Goal: Task Accomplishment & Management: Manage account settings

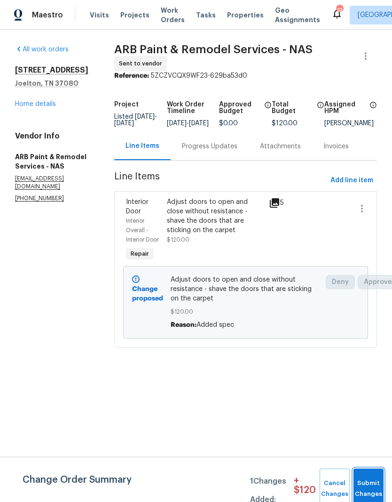
click at [371, 481] on button "Submit Changes" at bounding box center [369, 488] width 30 height 40
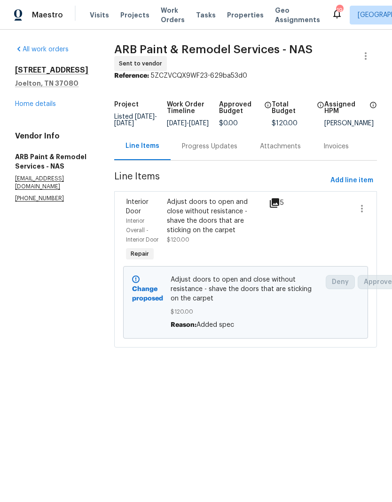
click at [47, 104] on link "Home details" at bounding box center [35, 104] width 41 height 7
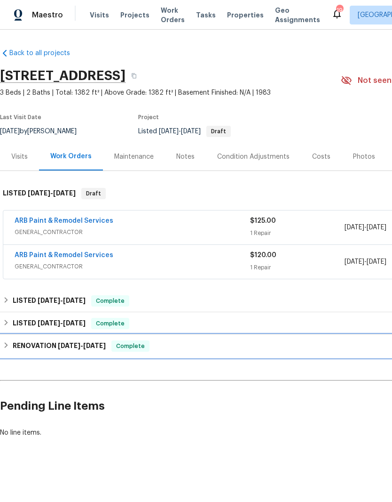
click at [48, 345] on h6 "RENOVATION [DATE] - [DATE]" at bounding box center [59, 345] width 93 height 11
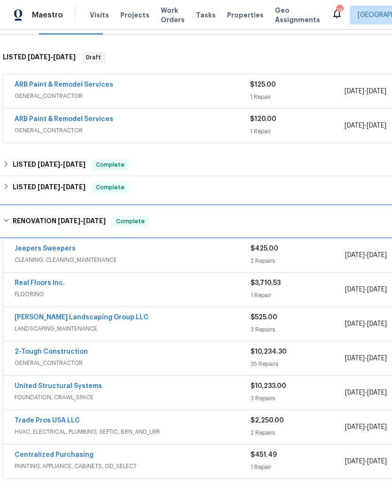
scroll to position [136, 0]
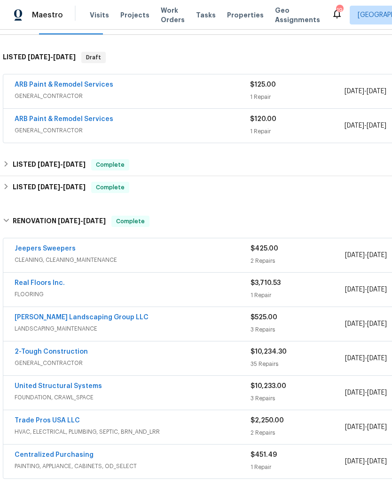
click at [89, 387] on link "United Structural Systems" at bounding box center [59, 386] width 88 height 7
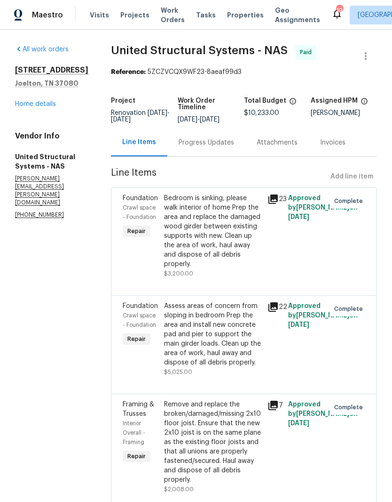
click at [48, 104] on link "Home details" at bounding box center [35, 104] width 41 height 7
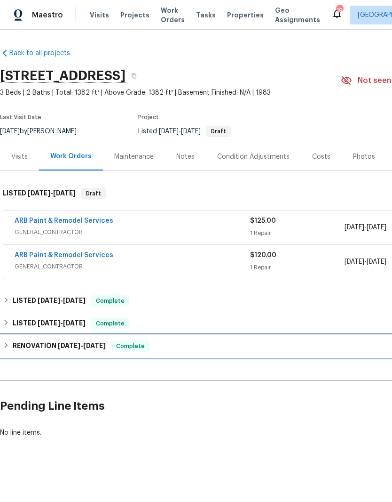
click at [51, 345] on h6 "RENOVATION 4/8/25 - 5/15/25" at bounding box center [59, 345] width 93 height 11
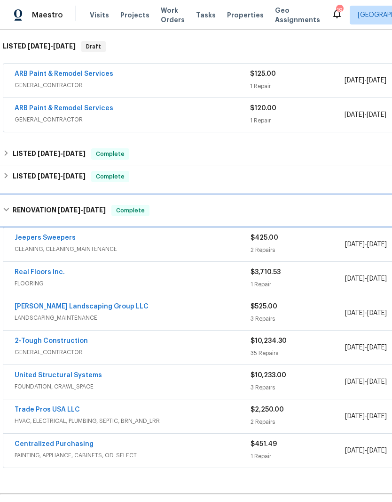
scroll to position [147, 0]
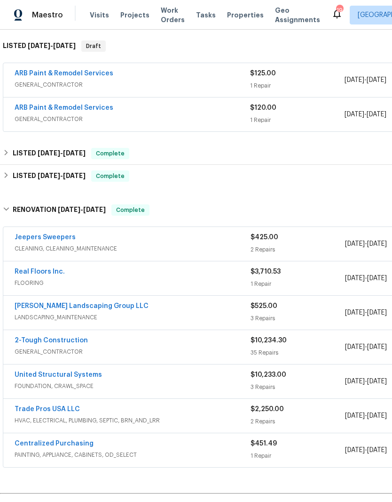
click at [74, 411] on link "Trade Pros USA LLC" at bounding box center [47, 409] width 65 height 7
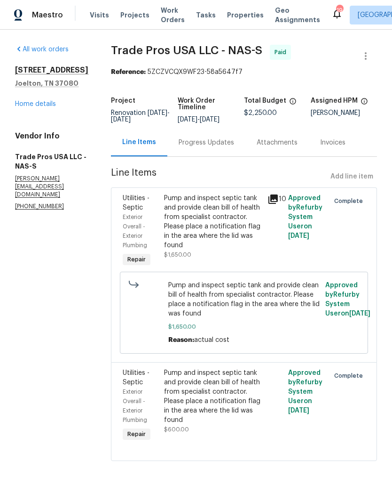
click at [45, 107] on link "Home details" at bounding box center [35, 104] width 41 height 7
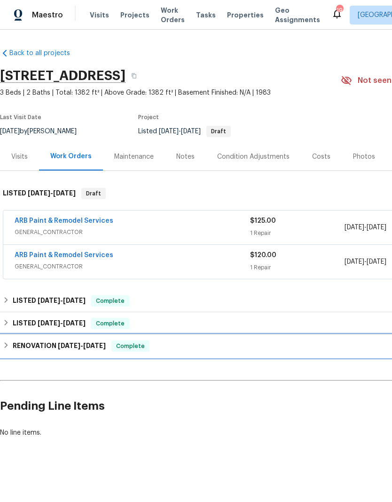
click at [67, 343] on span "4/8/25" at bounding box center [69, 345] width 23 height 7
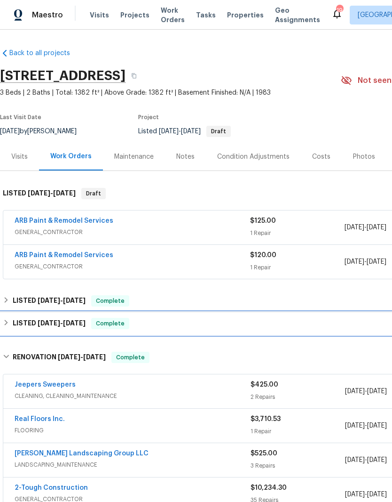
click at [27, 327] on h6 "LISTED 5/20/25 - 5/21/25" at bounding box center [49, 323] width 73 height 11
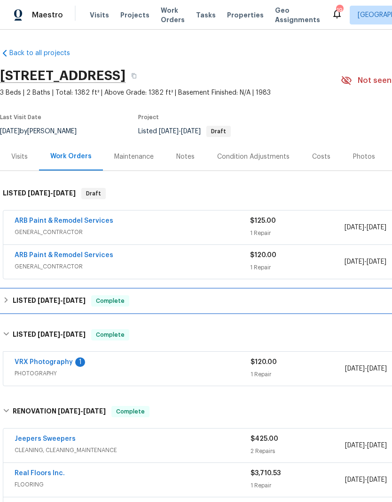
click at [32, 297] on h6 "LISTED 7/3/25 - 8/4/25" at bounding box center [49, 300] width 73 height 11
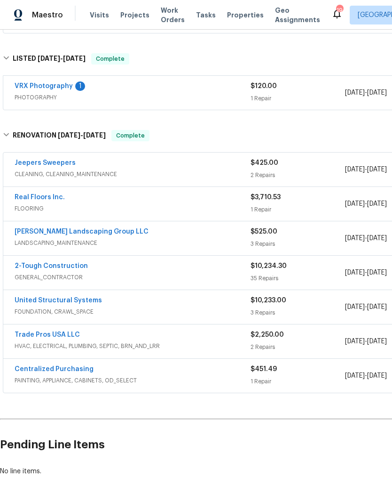
scroll to position [321, 0]
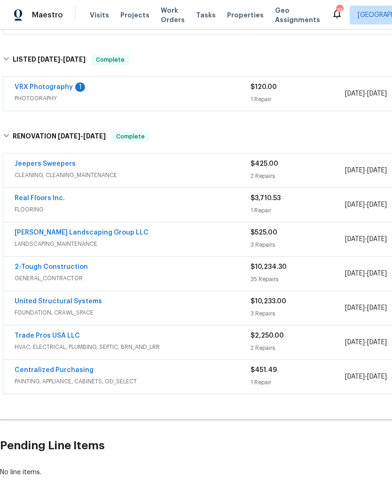
click at [88, 298] on link "United Structural Systems" at bounding box center [59, 301] width 88 height 7
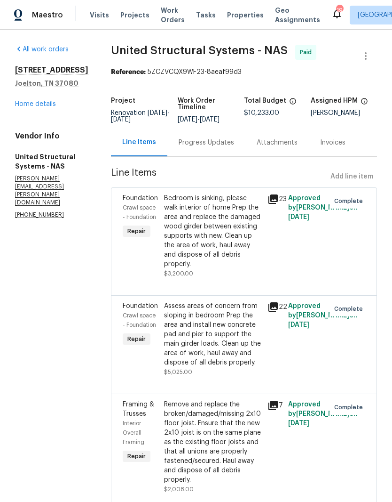
click at [44, 107] on link "Home details" at bounding box center [35, 104] width 41 height 7
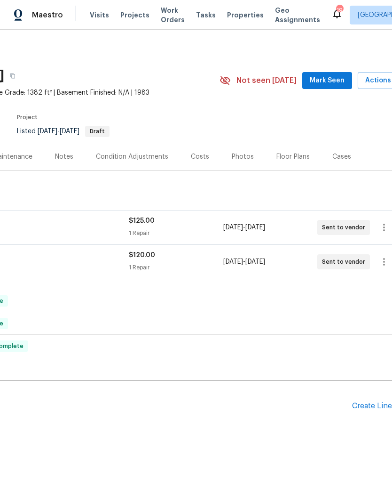
scroll to position [0, 120]
click at [375, 408] on div "Create Line Item" at bounding box center [383, 405] width 58 height 9
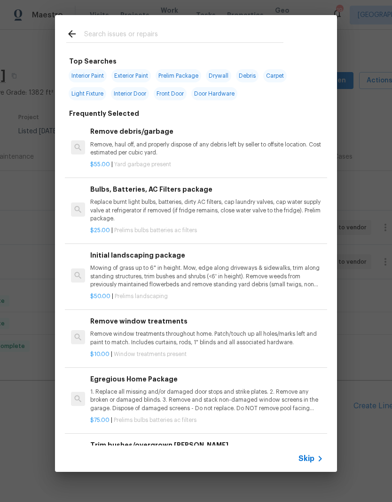
click at [161, 32] on input "text" at bounding box center [184, 35] width 200 height 14
type input "Fo"
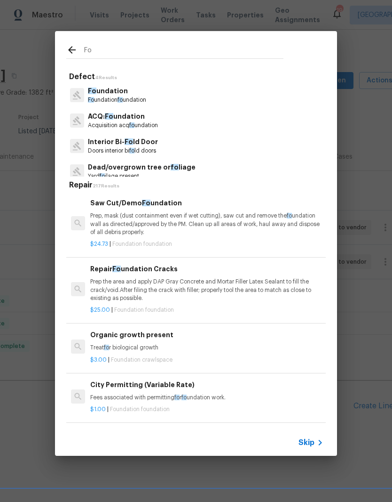
click at [120, 96] on p "Fo undation" at bounding box center [117, 91] width 58 height 10
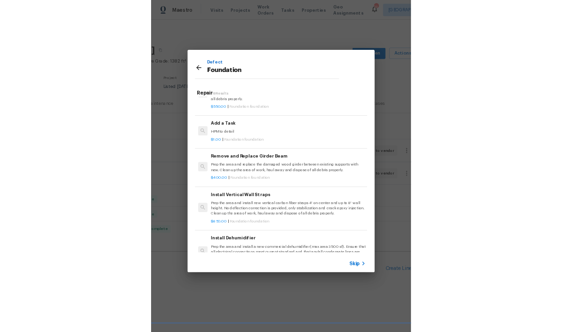
scroll to position [607, 0]
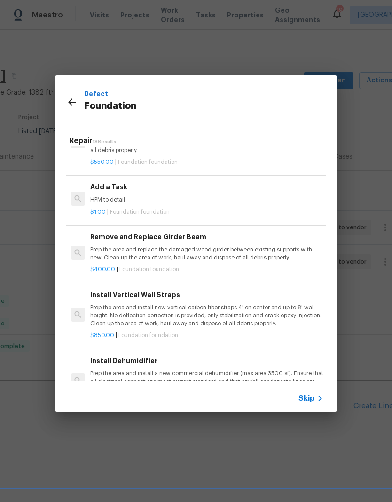
click at [127, 198] on p "HPM to detail" at bounding box center [206, 200] width 233 height 8
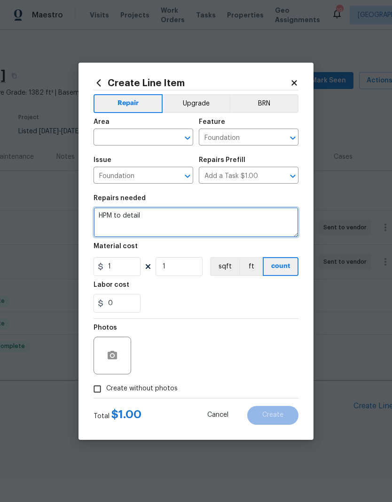
click at [159, 218] on textarea "HPM to detail" at bounding box center [196, 222] width 205 height 30
type textarea "H"
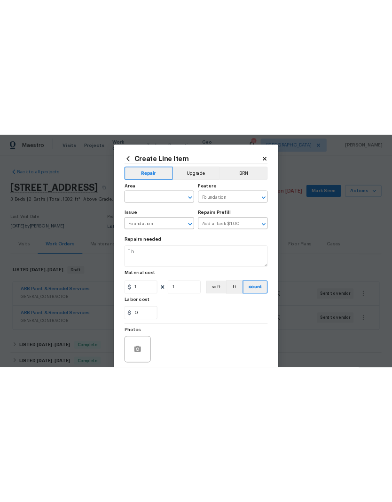
scroll to position [0, 0]
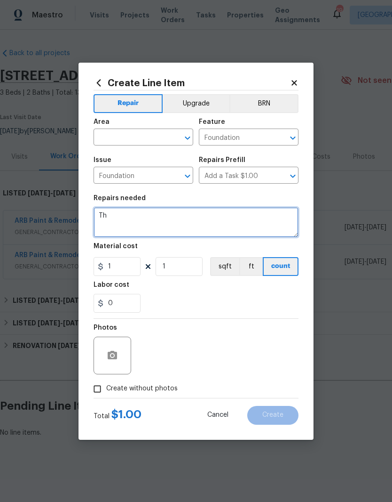
type textarea "HPM to detail"
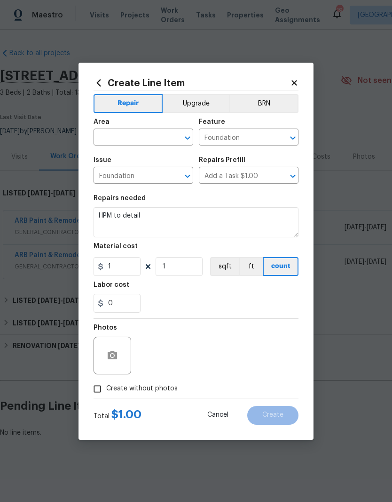
click at [161, 139] on input "text" at bounding box center [130, 138] width 73 height 15
click at [152, 179] on li "Exterior Overall" at bounding box center [144, 175] width 100 height 16
type input "Exterior Overall"
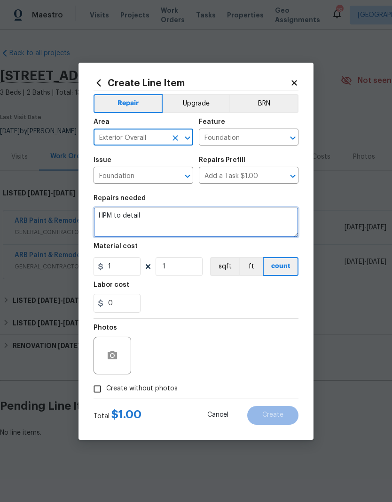
click at [157, 221] on textarea "HPM to detail" at bounding box center [196, 222] width 205 height 30
type textarea "H"
type textarea "HPM to detail"
click at [192, 223] on textarea "HPM to detail" at bounding box center [196, 222] width 205 height 30
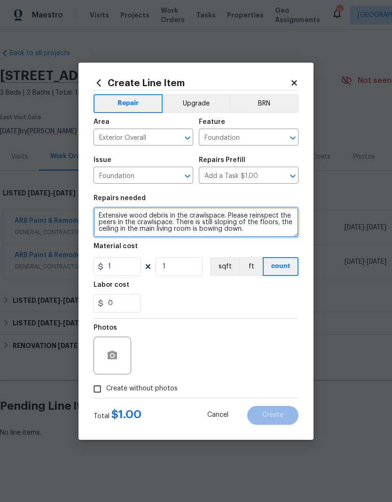
click at [105, 211] on textarea "Extensive wood debris in the crawlspace. Please reinspect the peers in the craw…" at bounding box center [196, 222] width 205 height 30
click at [100, 214] on textarea "Please inspect overall crawlspace. Extensive wood debris in the crawlspace. Ple…" at bounding box center [196, 222] width 205 height 30
click at [99, 212] on textarea "Please inspect overall crawlspace. Extensive wood debris in the crawlspace. Ple…" at bounding box center [196, 222] width 205 height 30
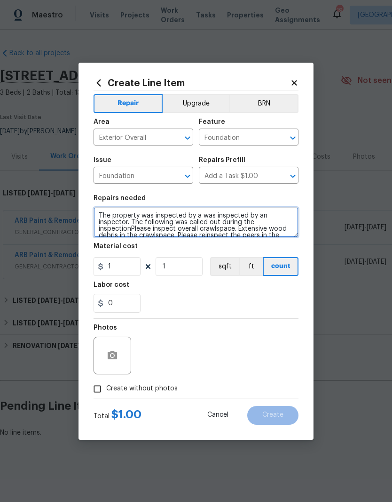
click at [244, 216] on textarea "The property was inspected by a was inspected by an inspector. The following wa…" at bounding box center [196, 222] width 205 height 30
click at [285, 231] on textarea "The property was inspected by an inspector. The following was called out during…" at bounding box center [196, 222] width 205 height 30
click at [196, 224] on textarea "The property was inspected by an inspector. The following was called out during…" at bounding box center [196, 222] width 205 height 30
click at [293, 224] on textarea "The property was inspected by an inspector. The following was called out during…" at bounding box center [196, 222] width 205 height 30
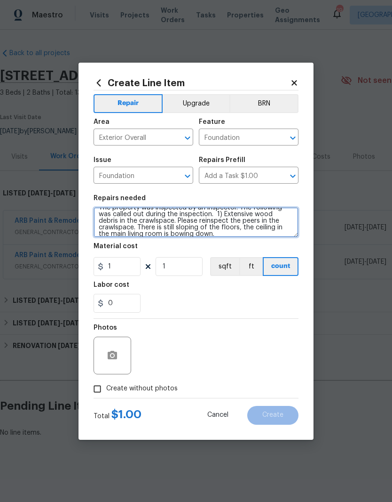
scroll to position [8, 0]
click at [296, 225] on textarea "The property was inspected by an inspector. The following was called out during…" at bounding box center [196, 222] width 205 height 30
click at [246, 234] on textarea "The property was inspected by an inspector. The following was called out during…" at bounding box center [196, 222] width 205 height 30
click at [263, 225] on textarea "The property was inspected by an inspector. The following was called out during…" at bounding box center [196, 222] width 205 height 30
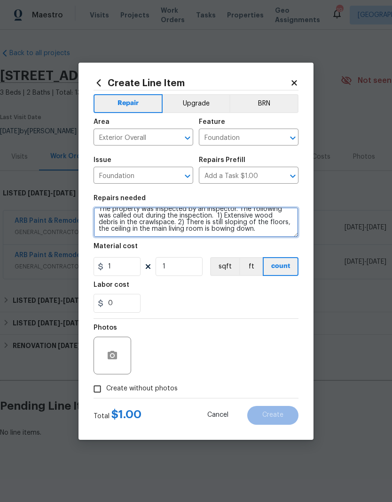
click at [232, 229] on textarea "The property was inspected by an inspector. The following was called out during…" at bounding box center [196, 222] width 205 height 30
click at [199, 223] on textarea "The property was inspected by an inspector. The following was called out during…" at bounding box center [196, 222] width 205 height 30
click at [197, 224] on textarea "The property was inspected by an inspector. The following was called out during…" at bounding box center [196, 222] width 205 height 30
click at [274, 233] on textarea "The property was inspected by an inspector. The following was called out during…" at bounding box center [196, 222] width 205 height 30
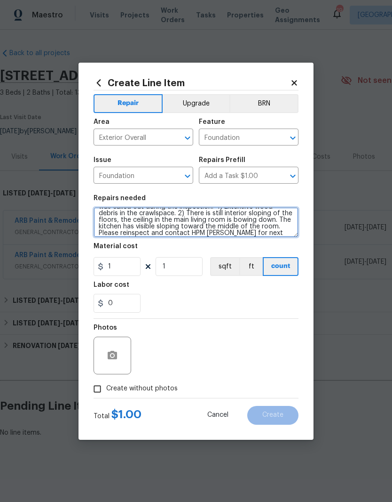
scroll to position [16, 0]
type textarea "The property was inspected by an inspector. The following was called out during…"
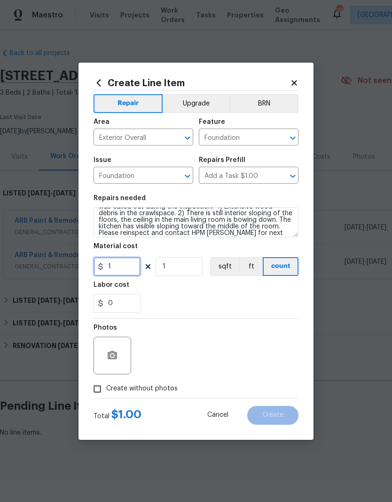
click at [124, 266] on input "1" at bounding box center [117, 266] width 47 height 19
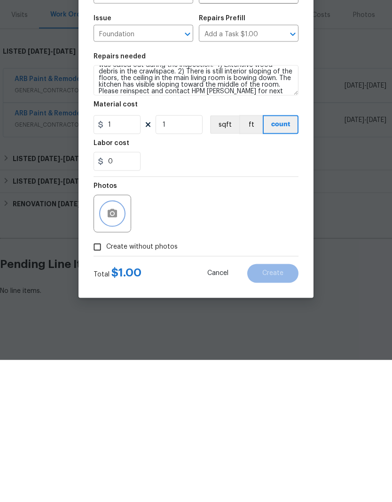
click at [116, 351] on icon "button" at bounding box center [112, 355] width 9 height 8
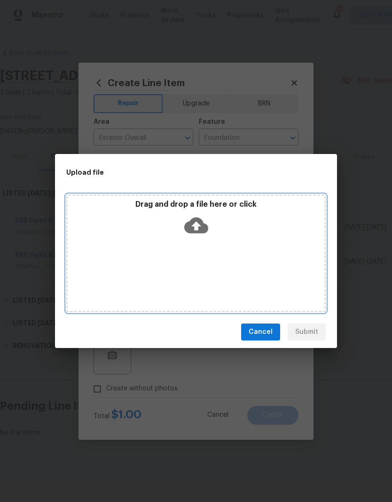
click at [231, 243] on div "Drag and drop a file here or click" at bounding box center [196, 253] width 260 height 118
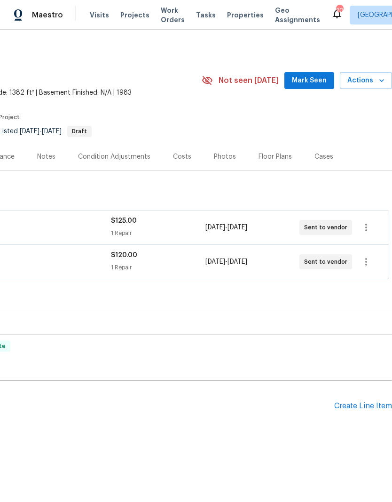
scroll to position [0, 139]
click at [356, 406] on div "Create Line Item" at bounding box center [364, 405] width 58 height 9
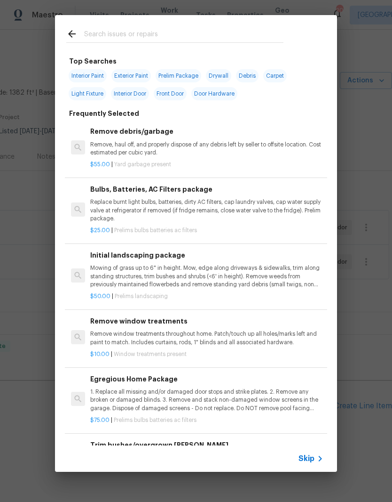
click at [150, 33] on input "text" at bounding box center [184, 35] width 200 height 14
type input "Founda"
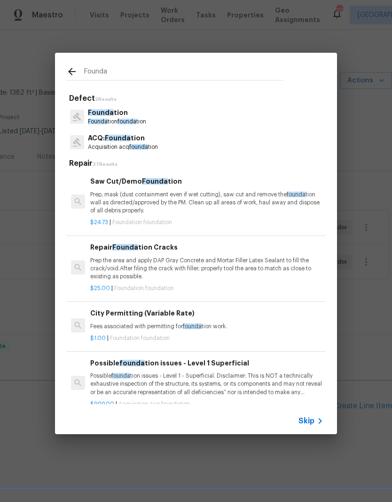
click at [136, 120] on span "founda" at bounding box center [127, 122] width 19 height 6
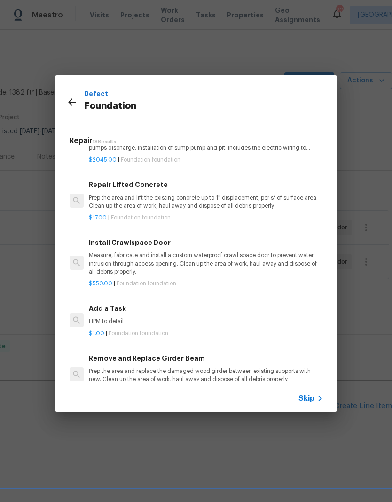
scroll to position [353, 1]
click at [118, 308] on h6 "Add a Task" at bounding box center [205, 309] width 233 height 10
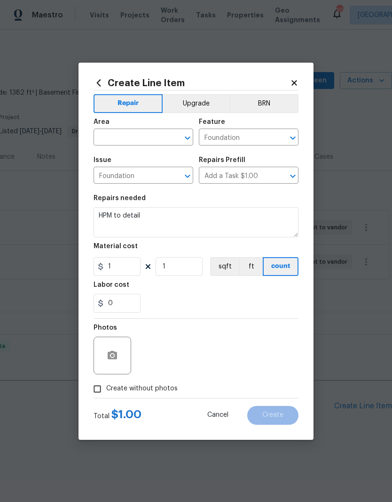
click at [162, 136] on input "text" at bounding box center [130, 138] width 73 height 15
type input "e"
click at [143, 173] on li "Interior Overall" at bounding box center [144, 175] width 100 height 16
type input "Interior Overall"
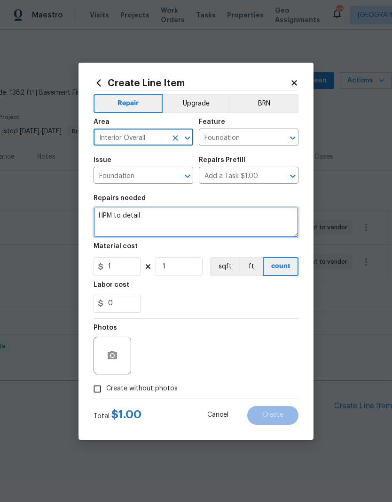
click at [159, 215] on textarea "HPM to detail" at bounding box center [196, 222] width 205 height 30
type textarea "H"
click at [111, 214] on textarea at bounding box center [196, 222] width 205 height 30
paste textarea "The property was inspected. The following was called out during the inspection.…"
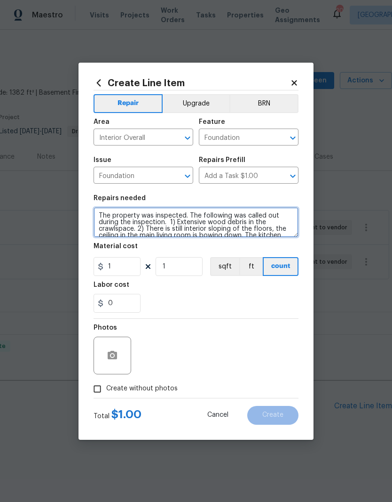
scroll to position [20, 0]
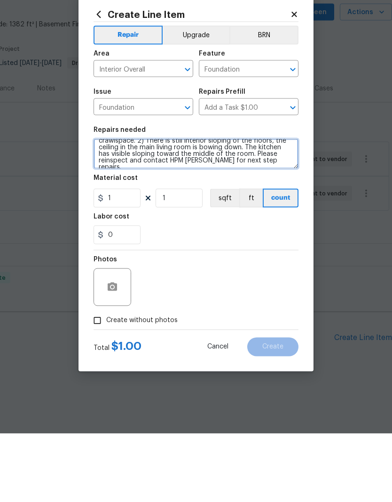
type textarea "The property was inspected. The following was called out during the inspection.…"
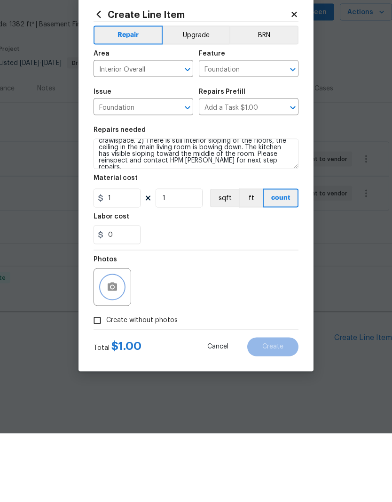
click at [114, 350] on icon "button" at bounding box center [112, 355] width 11 height 11
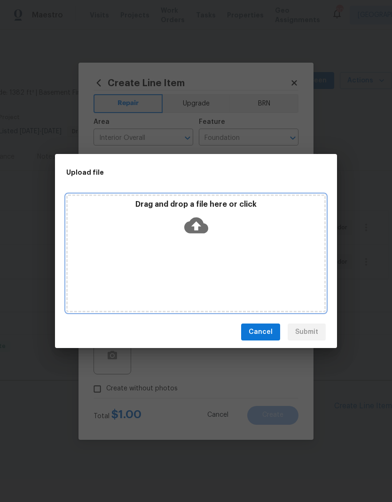
click at [244, 246] on div "Drag and drop a file here or click" at bounding box center [196, 253] width 260 height 118
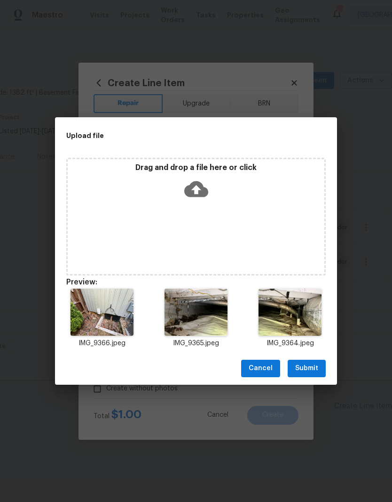
click at [309, 368] on span "Submit" at bounding box center [307, 368] width 23 height 12
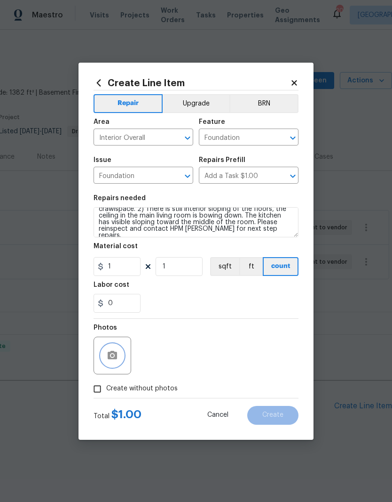
click at [119, 358] on button "button" at bounding box center [112, 355] width 23 height 23
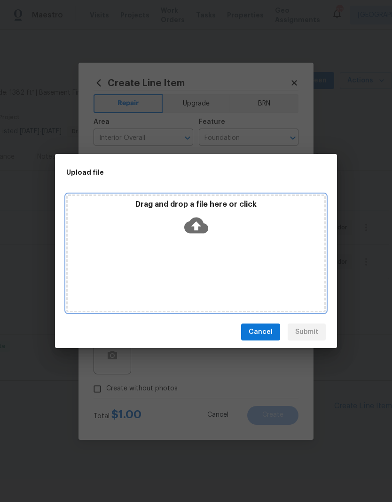
click at [232, 240] on div "Drag and drop a file here or click" at bounding box center [196, 253] width 260 height 118
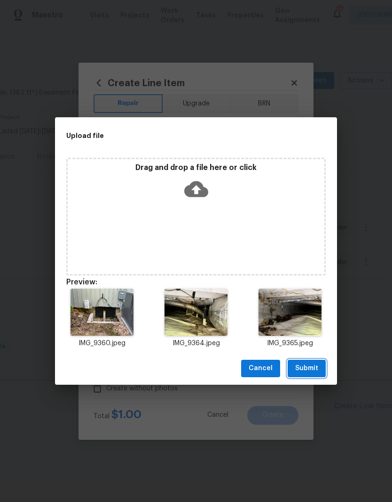
click at [309, 371] on span "Submit" at bounding box center [307, 368] width 23 height 12
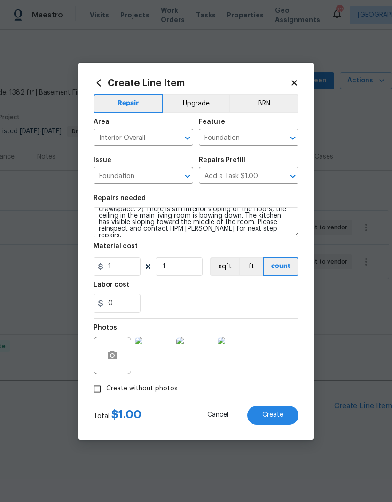
click at [285, 416] on button "Create" at bounding box center [273, 415] width 51 height 19
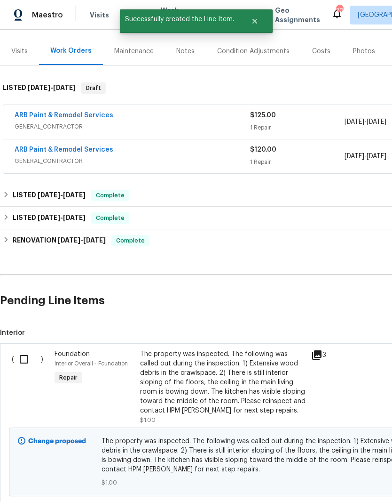
scroll to position [105, 0]
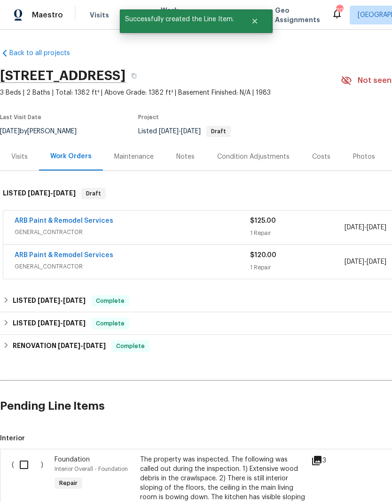
click at [30, 455] on input "checkbox" at bounding box center [27, 465] width 27 height 20
checkbox input "true"
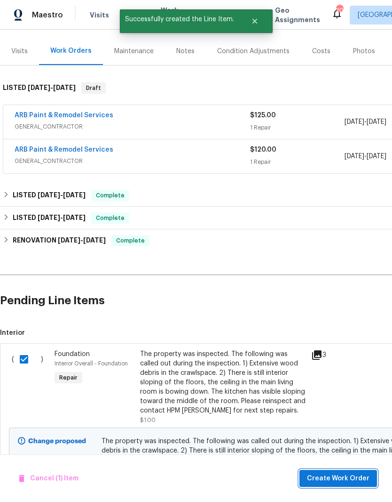
click at [352, 480] on span "Create Work Order" at bounding box center [338, 478] width 63 height 12
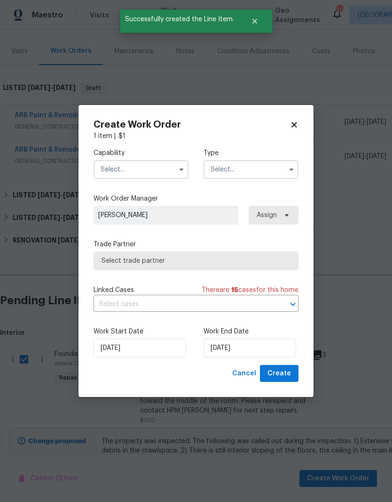
click at [162, 169] on input "text" at bounding box center [141, 169] width 95 height 19
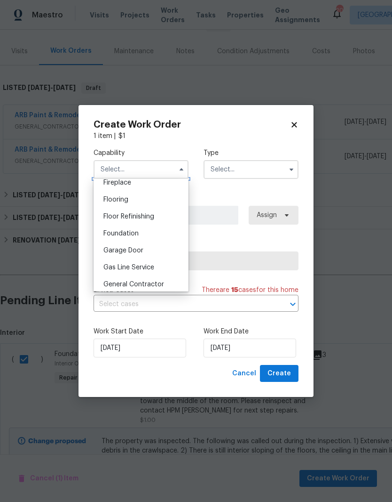
scroll to position [355, 0]
click at [141, 236] on div "Foundation" at bounding box center [141, 232] width 90 height 17
type input "Foundation"
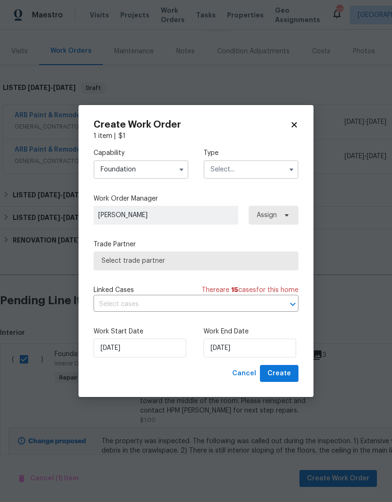
click at [270, 171] on input "text" at bounding box center [251, 169] width 95 height 19
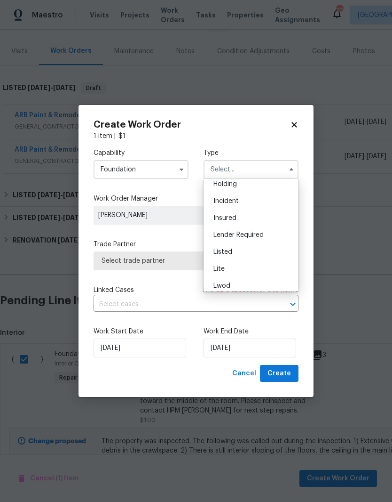
scroll to position [65, 0]
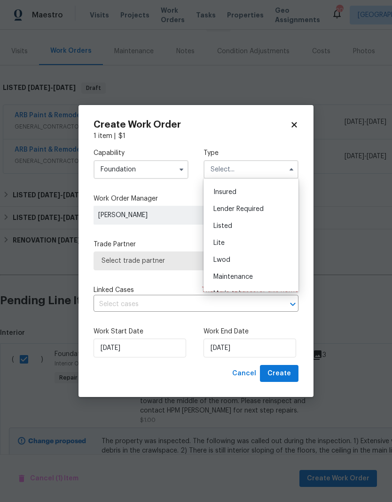
click at [235, 227] on div "Listed" at bounding box center [251, 225] width 90 height 17
type input "Listed"
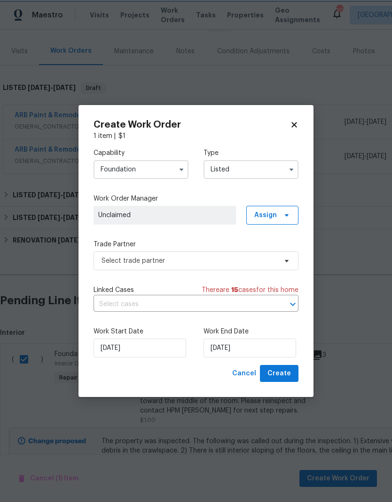
scroll to position [0, 0]
click at [283, 215] on span at bounding box center [285, 215] width 10 height 8
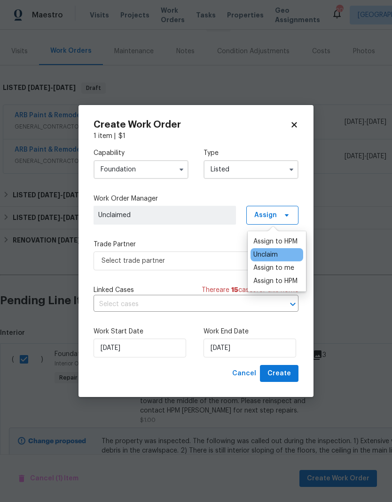
click at [284, 264] on div "Assign to me" at bounding box center [274, 267] width 41 height 9
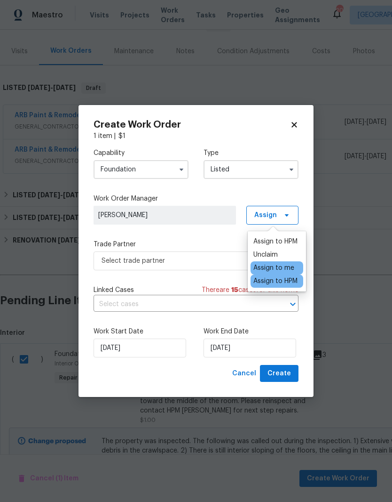
click at [205, 217] on span "[PERSON_NAME]" at bounding box center [164, 214] width 133 height 9
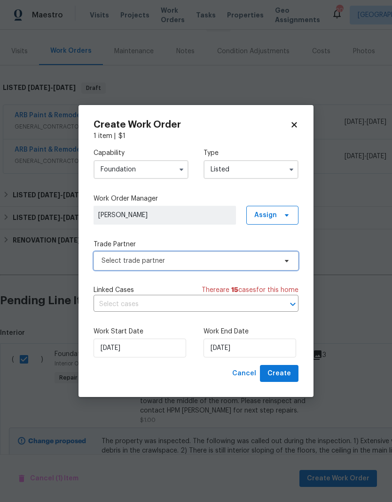
click at [284, 263] on icon at bounding box center [287, 261] width 8 height 8
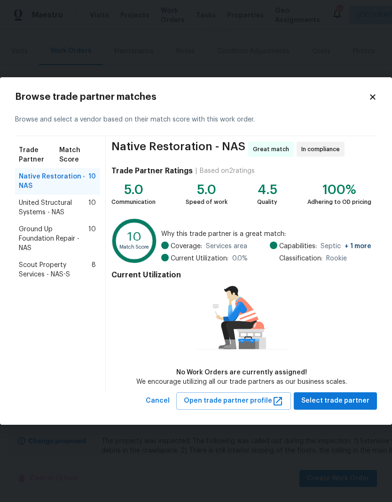
click at [55, 210] on span "United Structural Systems - NAS" at bounding box center [54, 207] width 70 height 19
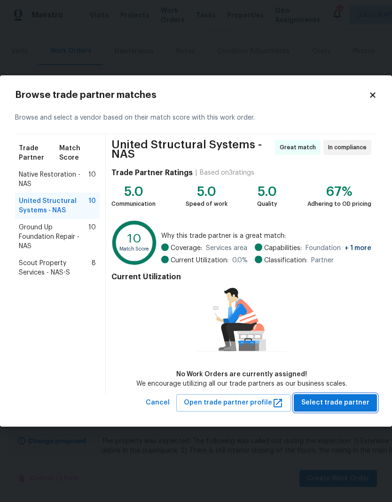
click at [342, 403] on span "Select trade partner" at bounding box center [336, 403] width 68 height 12
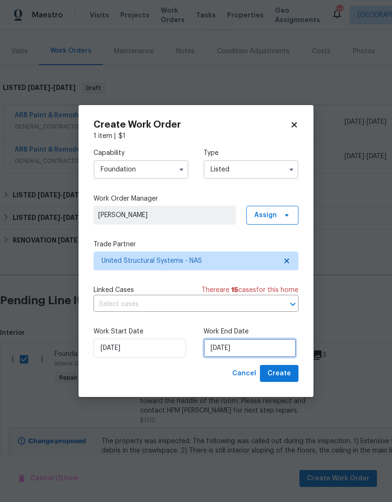
click at [268, 349] on input "[DATE]" at bounding box center [250, 347] width 93 height 19
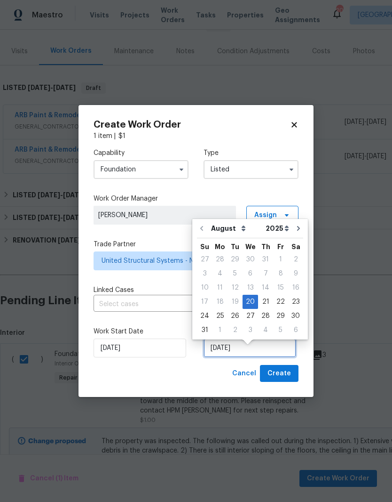
scroll to position [7, 0]
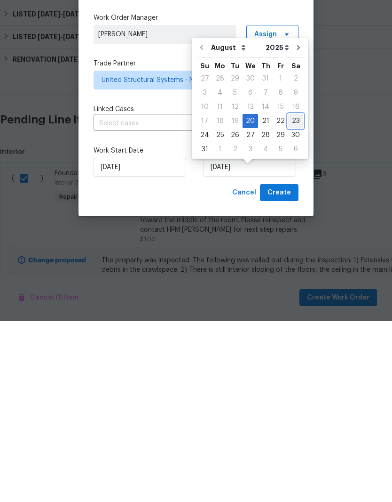
click at [292, 295] on div "23" at bounding box center [295, 301] width 15 height 13
type input "8/23/2025"
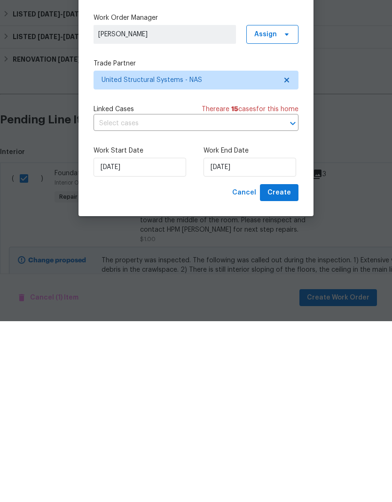
scroll to position [39, 0]
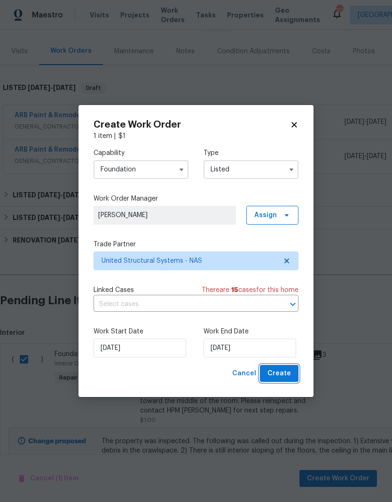
click at [285, 376] on span "Create" at bounding box center [280, 374] width 24 height 12
checkbox input "false"
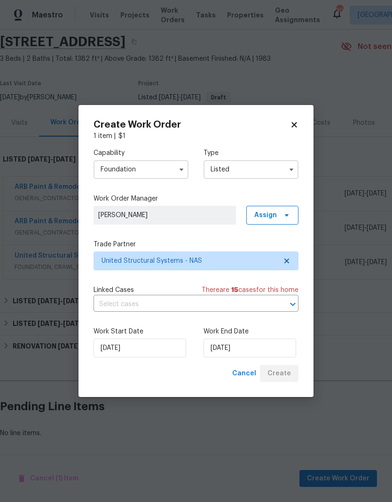
scroll to position [0, 0]
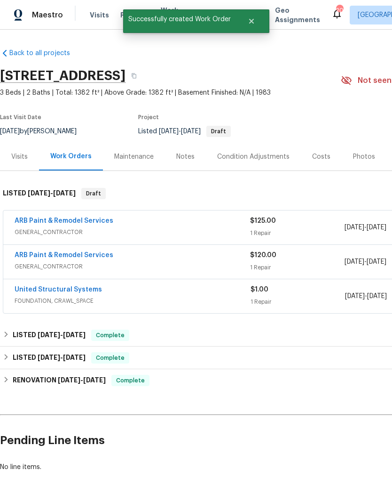
click at [78, 286] on link "United Structural Systems" at bounding box center [59, 289] width 88 height 7
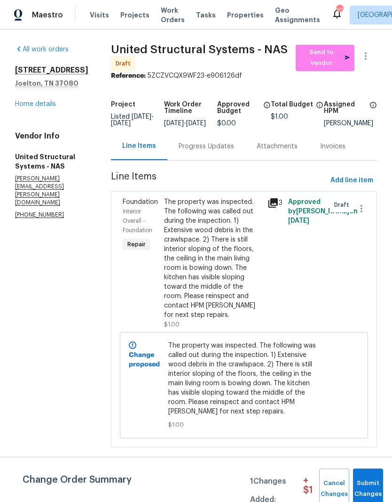
click at [217, 151] on div "Progress Updates" at bounding box center [207, 146] width 56 height 9
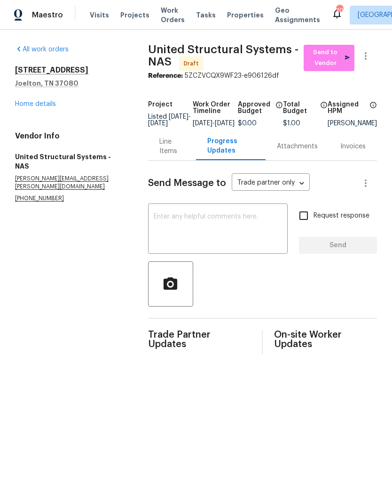
click at [197, 226] on textarea at bounding box center [218, 229] width 128 height 33
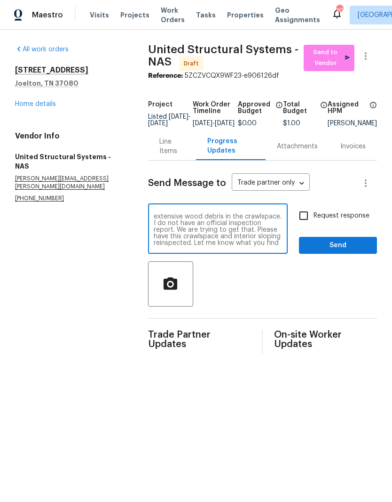
scroll to position [26, 0]
type textarea "This property has recently been inspected. The foundation was in question. Ther…"
click at [349, 251] on span "Send" at bounding box center [338, 246] width 63 height 12
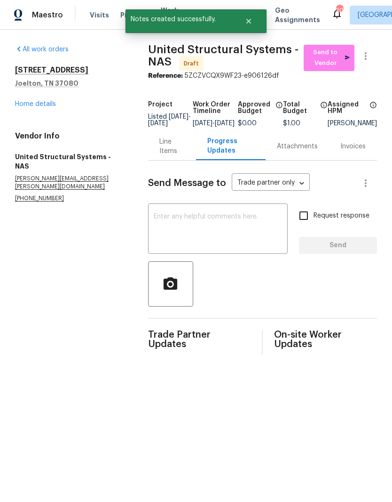
scroll to position [0, 0]
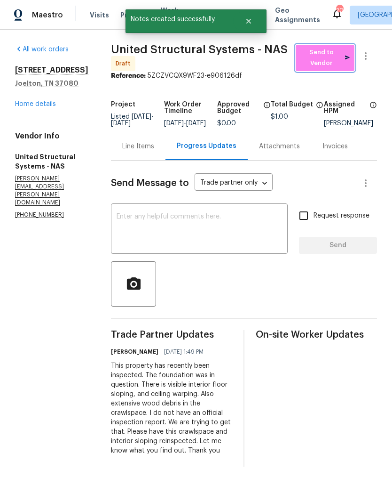
click at [331, 56] on span "Send to Vendor" at bounding box center [325, 58] width 49 height 22
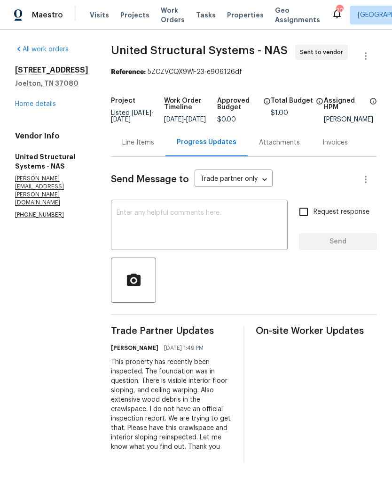
click at [49, 107] on link "Home details" at bounding box center [35, 104] width 41 height 7
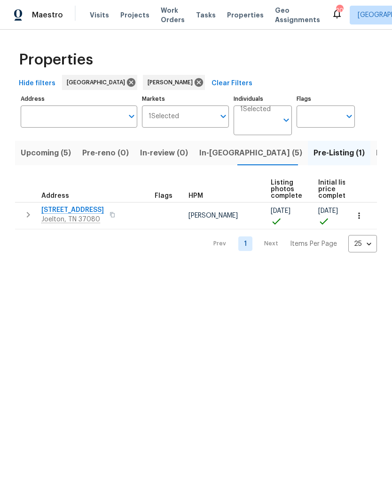
click at [362, 217] on icon "button" at bounding box center [359, 215] width 9 height 9
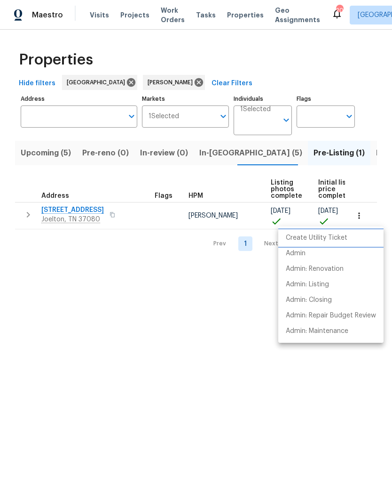
click at [332, 240] on p "Create Utility Ticket" at bounding box center [317, 238] width 62 height 10
click at [300, 256] on p "Admin" at bounding box center [296, 253] width 20 height 10
click at [196, 274] on div at bounding box center [196, 251] width 392 height 502
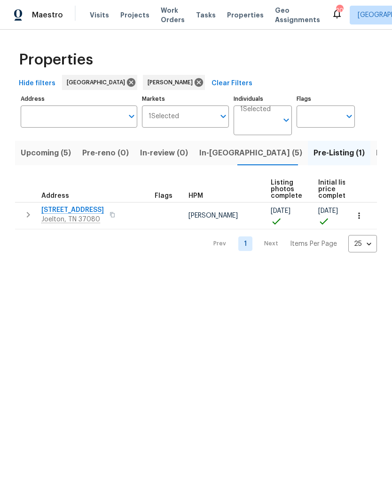
click at [314, 156] on span "Pre-Listing (1)" at bounding box center [339, 152] width 51 height 13
click at [376, 154] on span "Listed (25)" at bounding box center [396, 152] width 40 height 13
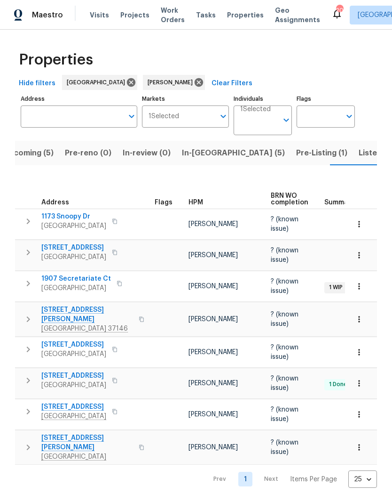
click at [80, 305] on span "108 Nancy Ave" at bounding box center [87, 314] width 92 height 19
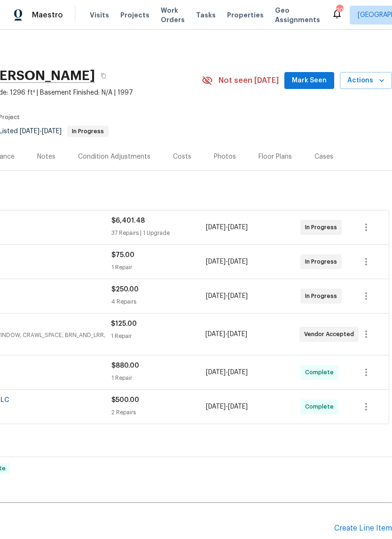
scroll to position [0, 139]
click at [311, 83] on span "Mark Seen" at bounding box center [309, 81] width 35 height 12
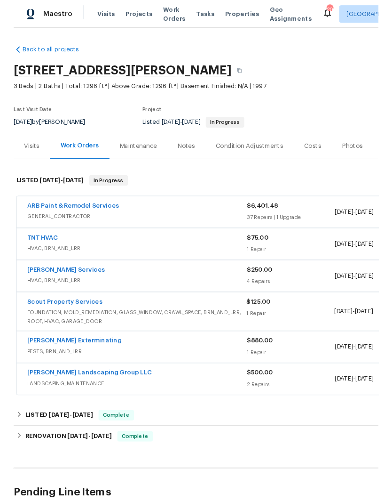
scroll to position [0, 0]
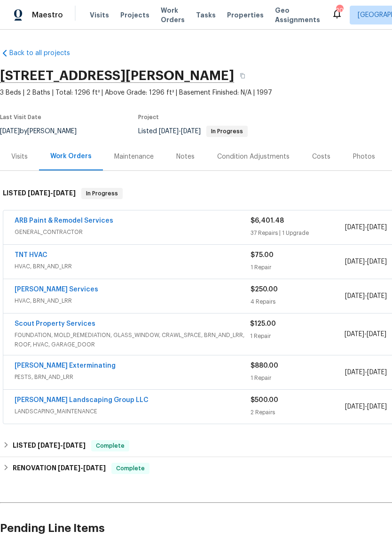
click at [99, 15] on span "Visits" at bounding box center [99, 14] width 19 height 9
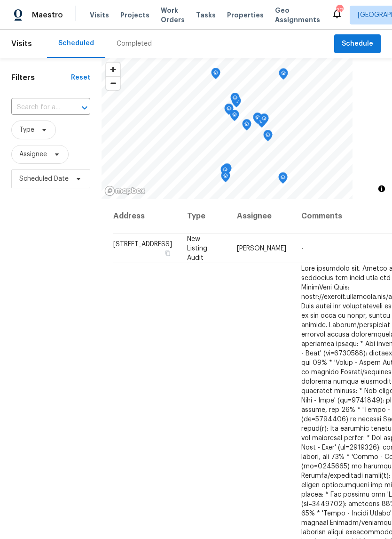
click at [72, 108] on div at bounding box center [78, 107] width 24 height 13
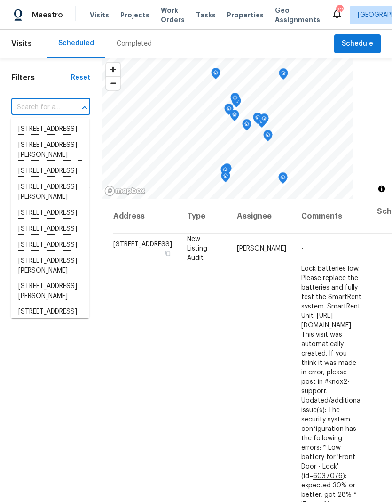
click at [56, 105] on input "text" at bounding box center [37, 107] width 53 height 15
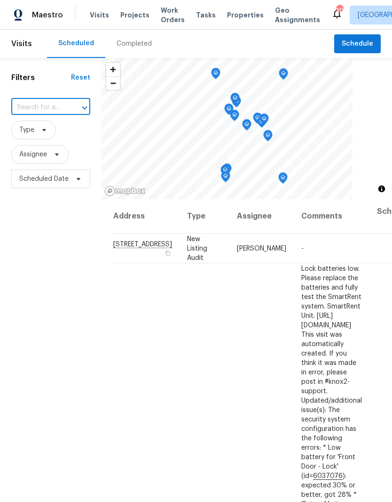
paste input "[STREET_ADDRESS][PERSON_NAME]"
type input "[STREET_ADDRESS][PERSON_NAME]"
click at [52, 134] on li "[STREET_ADDRESS][PERSON_NAME]" at bounding box center [50, 134] width 79 height 26
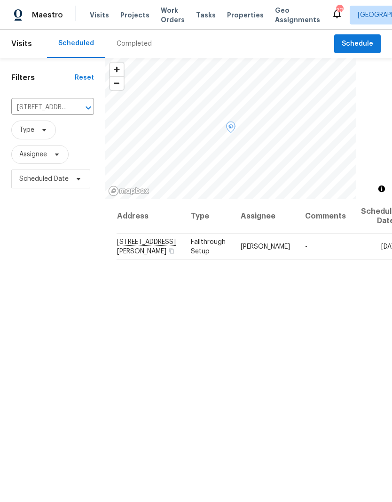
click at [0, 0] on icon at bounding box center [0, 0] width 0 height 0
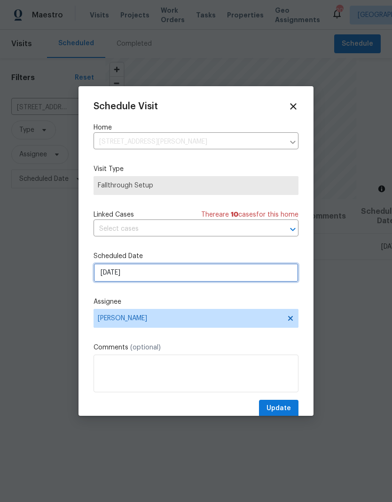
click at [275, 274] on input "[DATE]" at bounding box center [196, 272] width 205 height 19
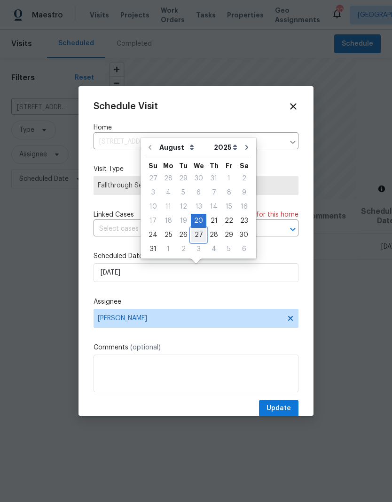
click at [197, 239] on div "27" at bounding box center [199, 234] width 16 height 13
type input "[DATE]"
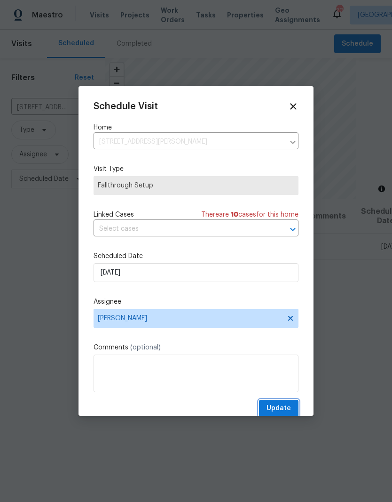
click at [280, 405] on span "Update" at bounding box center [279, 408] width 24 height 12
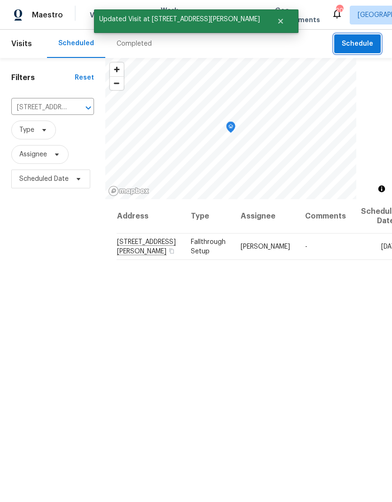
click at [360, 43] on span "Schedule" at bounding box center [358, 44] width 32 height 12
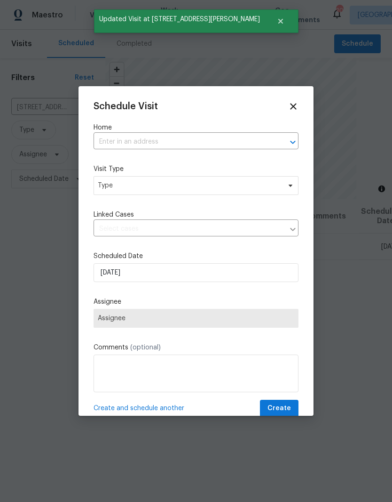
click at [166, 136] on input "text" at bounding box center [183, 142] width 179 height 15
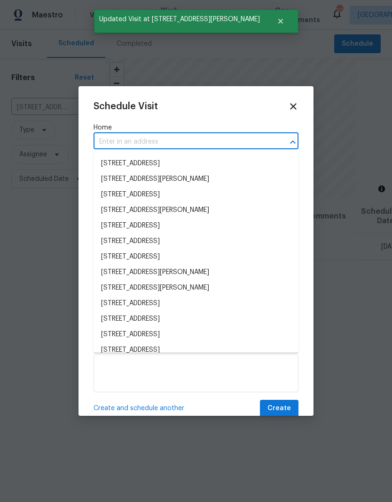
click at [159, 137] on input "text" at bounding box center [183, 142] width 179 height 15
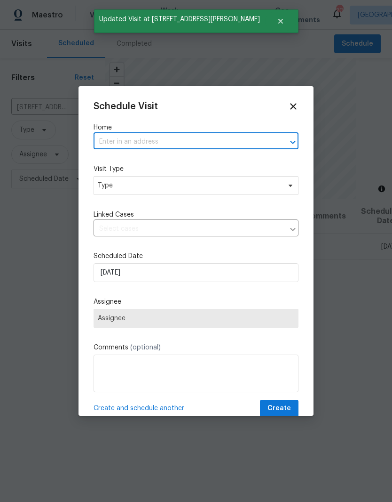
paste input "[STREET_ADDRESS][PERSON_NAME]"
type input "[STREET_ADDRESS][PERSON_NAME]"
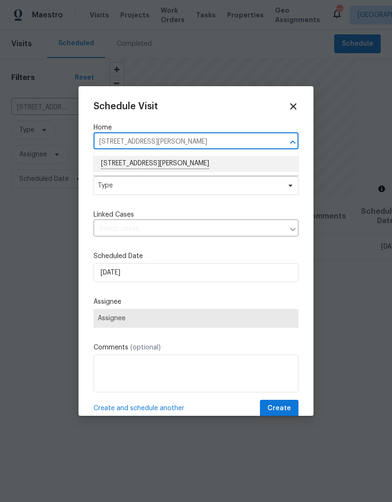
click at [202, 164] on li "[STREET_ADDRESS][PERSON_NAME]" at bounding box center [196, 164] width 205 height 16
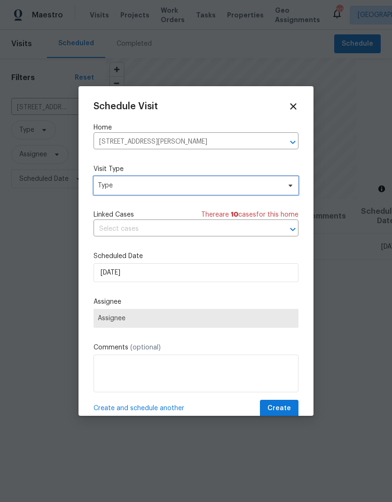
click at [285, 189] on span at bounding box center [289, 186] width 10 height 8
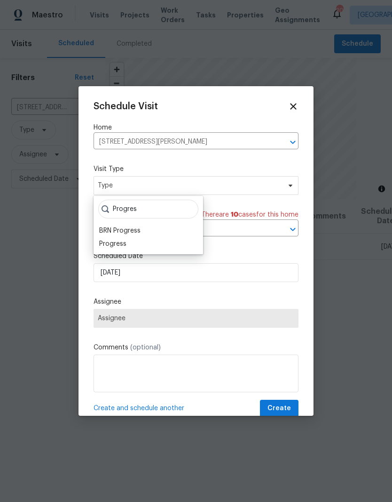
type input "Progres"
click at [124, 244] on div "Progress" at bounding box center [112, 243] width 27 height 9
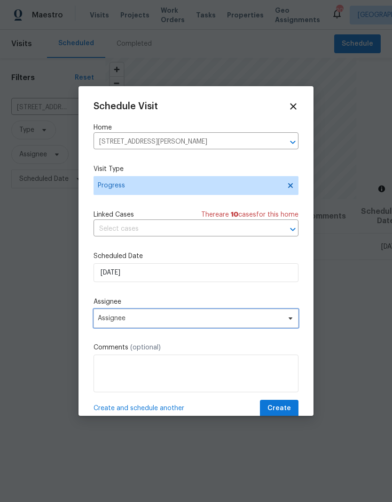
click at [285, 324] on span "Assignee" at bounding box center [196, 318] width 205 height 19
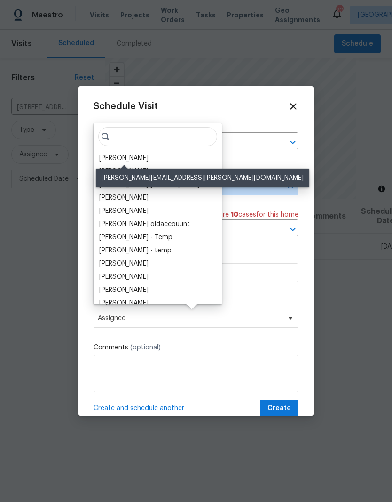
click at [144, 161] on div "[PERSON_NAME]" at bounding box center [123, 157] width 49 height 9
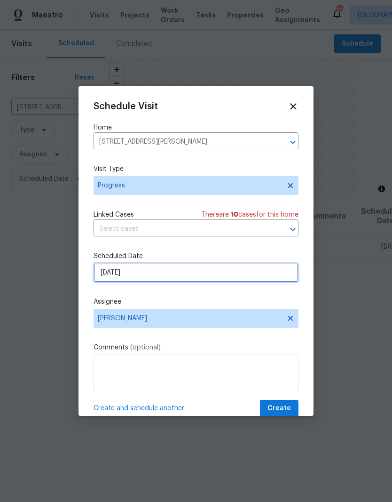
click at [272, 277] on input "[DATE]" at bounding box center [196, 272] width 205 height 19
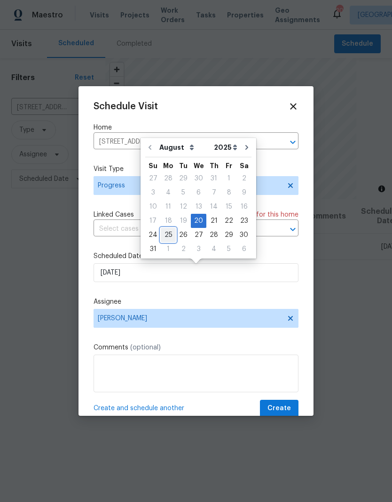
click at [168, 237] on div "25" at bounding box center [168, 234] width 15 height 13
type input "[DATE]"
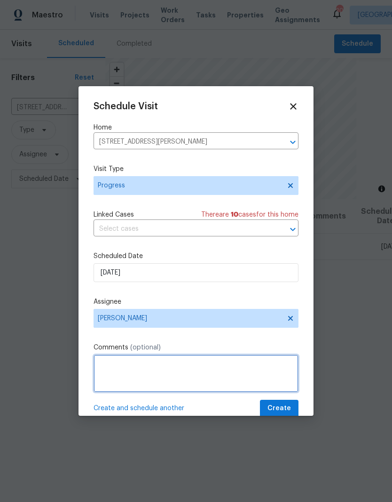
click at [145, 372] on textarea at bounding box center [196, 373] width 205 height 38
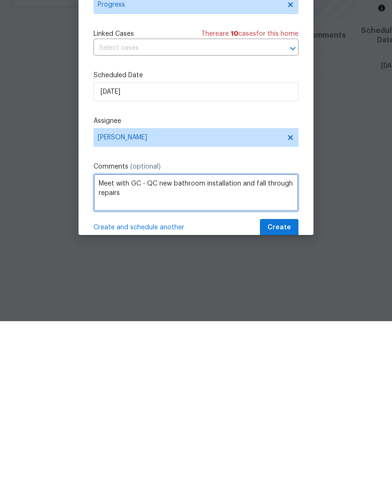
type textarea "Meet with GC - QC new bathroom installation and fall through repairs"
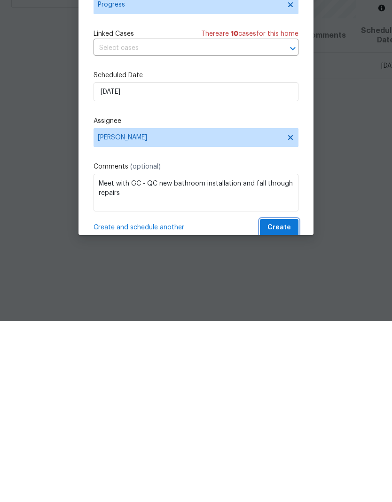
click at [280, 402] on span "Create" at bounding box center [280, 408] width 24 height 12
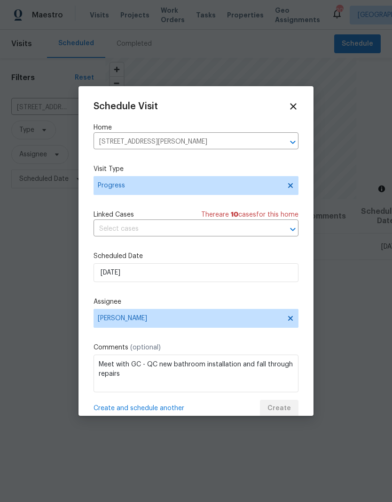
scroll to position [0, 0]
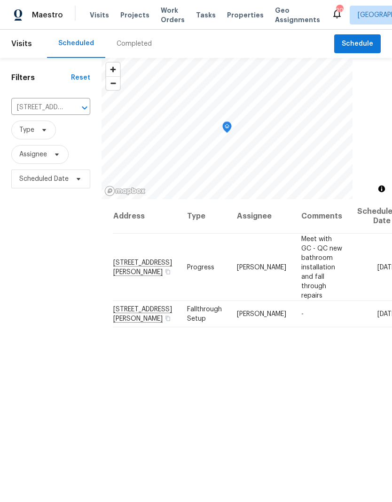
click at [27, 45] on span "Visits" at bounding box center [21, 43] width 21 height 21
click at [24, 42] on span "Visits" at bounding box center [21, 43] width 21 height 21
click at [81, 108] on icon "Open" at bounding box center [84, 107] width 11 height 11
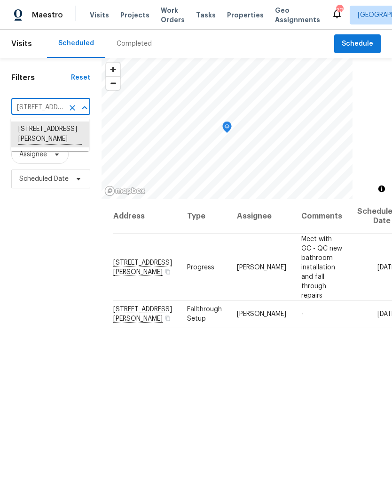
paste input "[STREET_ADDRESS]"
type input "[STREET_ADDRESS]"
click at [47, 134] on li "[STREET_ADDRESS]" at bounding box center [50, 129] width 79 height 16
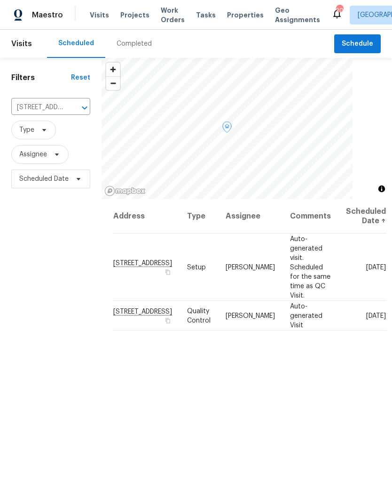
click at [0, 0] on icon at bounding box center [0, 0] width 0 height 0
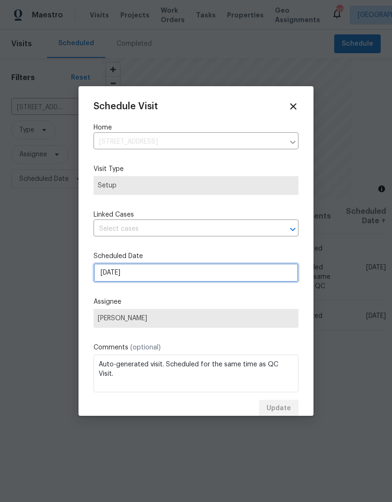
click at [179, 272] on input "[DATE]" at bounding box center [196, 272] width 205 height 19
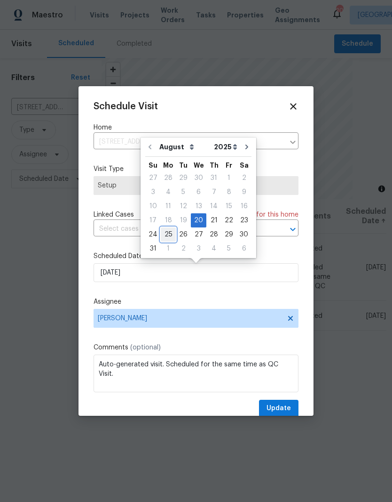
click at [170, 237] on div "25" at bounding box center [168, 234] width 15 height 13
type input "[DATE]"
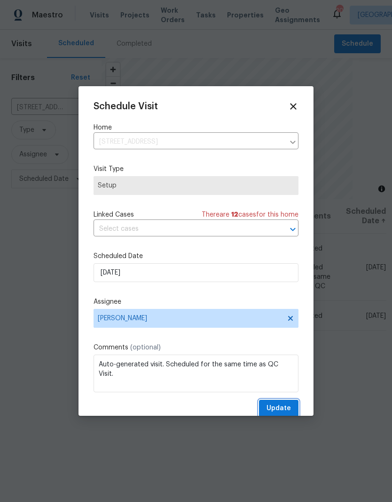
click at [283, 408] on span "Update" at bounding box center [279, 408] width 24 height 12
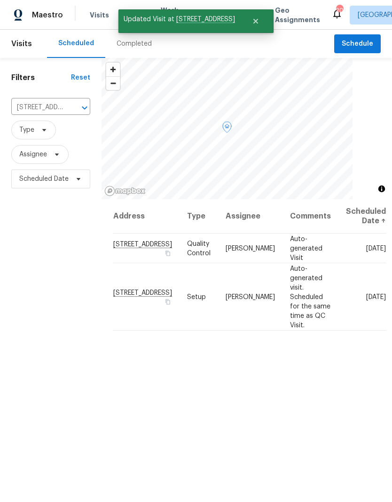
click at [0, 0] on icon at bounding box center [0, 0] width 0 height 0
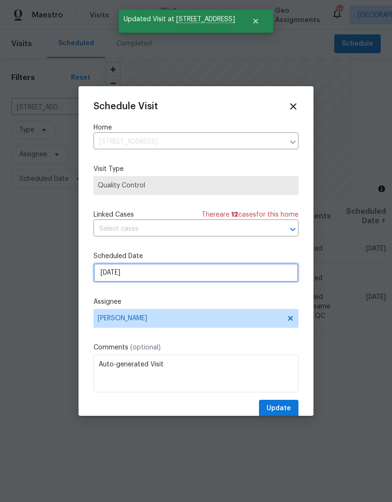
click at [154, 274] on input "[DATE]" at bounding box center [196, 272] width 205 height 19
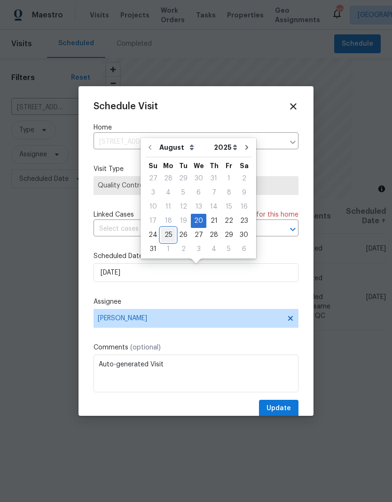
click at [170, 239] on div "25" at bounding box center [168, 234] width 15 height 13
type input "[DATE]"
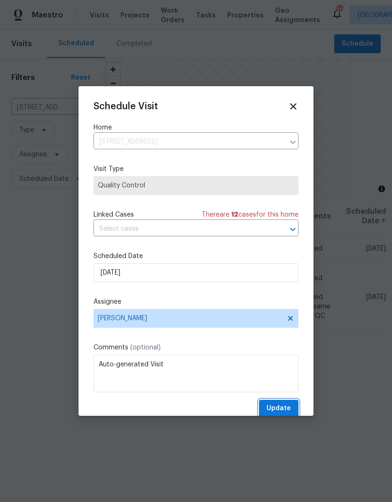
click at [283, 408] on span "Update" at bounding box center [279, 408] width 24 height 12
